Goal: Information Seeking & Learning: Understand process/instructions

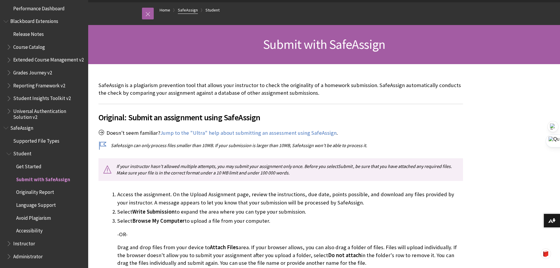
click at [189, 10] on link "SafeAssign" at bounding box center [188, 9] width 20 height 7
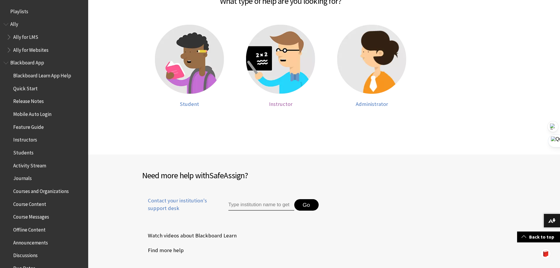
scroll to position [550, 0]
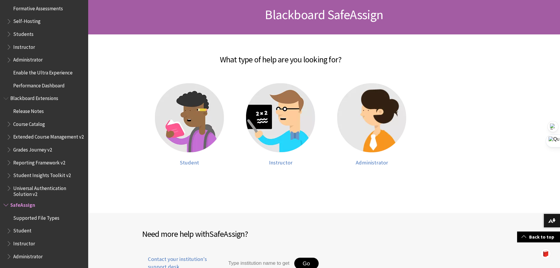
scroll to position [88, 0]
click at [180, 114] on img at bounding box center [189, 117] width 69 height 69
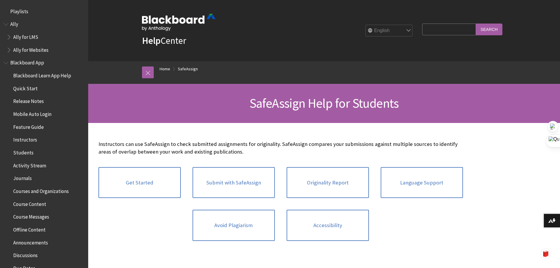
scroll to position [626, 0]
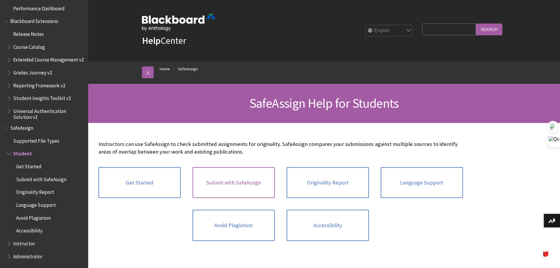
click at [212, 184] on link "Submit with SafeAssign" at bounding box center [233, 182] width 82 height 31
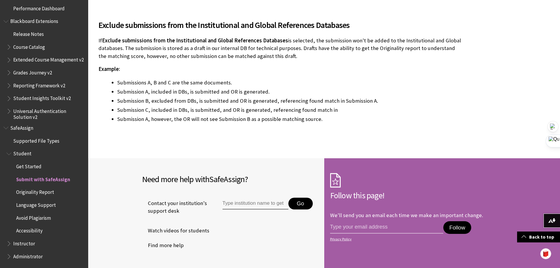
scroll to position [1175, 0]
